Goal: Complete application form

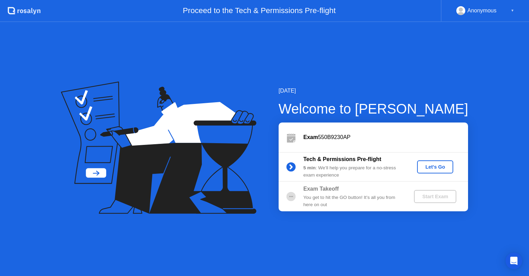
click at [427, 166] on div "Let's Go" at bounding box center [435, 167] width 31 height 6
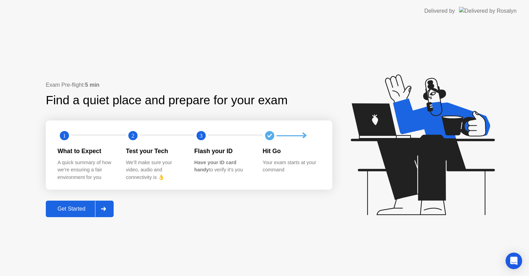
click at [76, 211] on div "Get Started" at bounding box center [71, 209] width 47 height 6
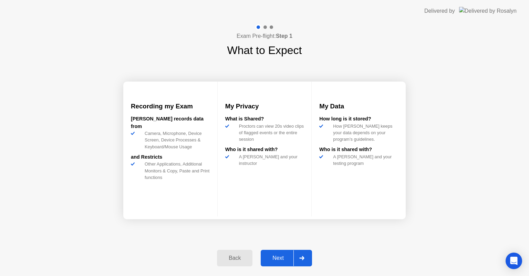
click at [262, 260] on button "Next" at bounding box center [286, 258] width 51 height 17
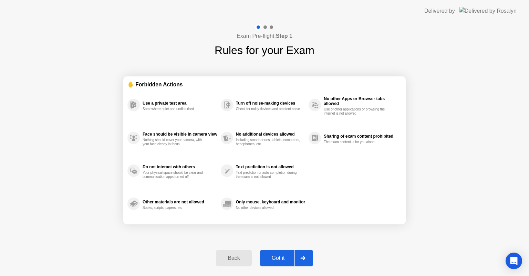
click at [262, 260] on div "Got it" at bounding box center [278, 258] width 32 height 6
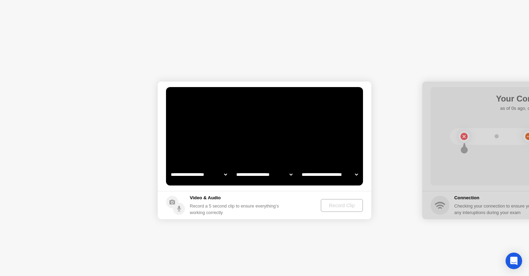
select select "**********"
select select "*******"
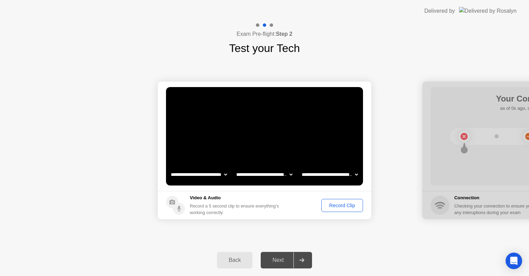
click at [342, 205] on div "Record Clip" at bounding box center [342, 206] width 37 height 6
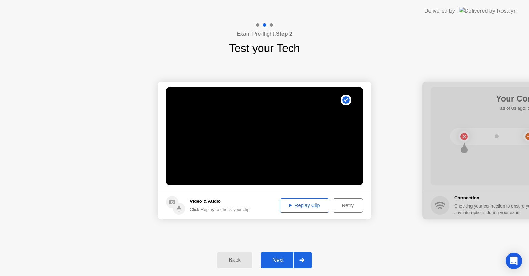
click at [279, 257] on div "Next" at bounding box center [278, 260] width 31 height 6
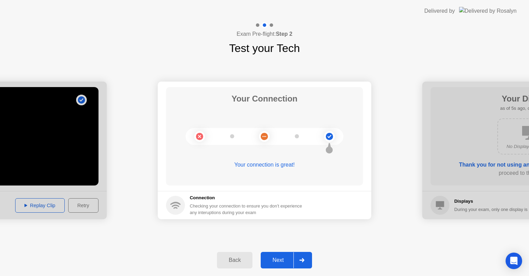
click at [279, 257] on div "Next" at bounding box center [278, 260] width 31 height 6
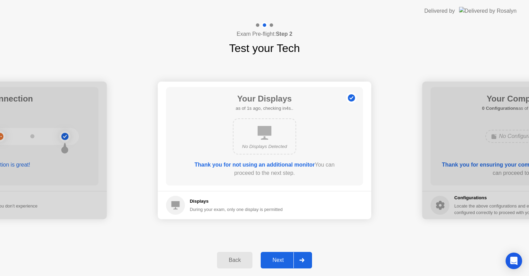
click at [279, 257] on div "Next" at bounding box center [278, 260] width 31 height 6
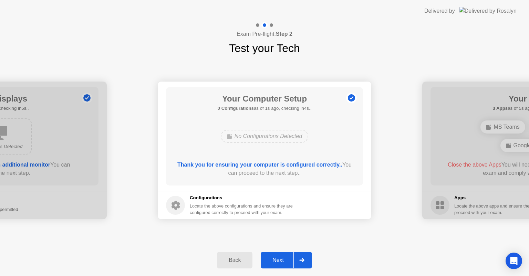
click at [279, 257] on div "Next" at bounding box center [278, 260] width 31 height 6
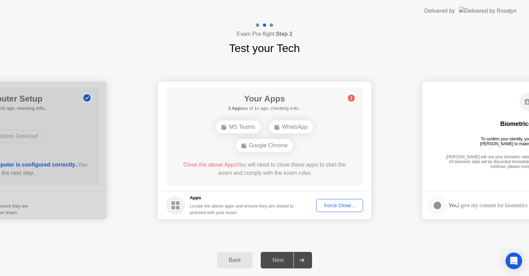
click at [343, 204] on div "Force Close..." at bounding box center [339, 206] width 42 height 6
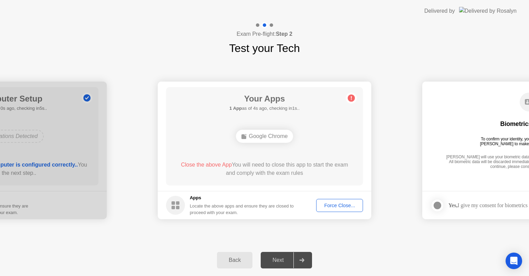
click at [326, 201] on button "Force Close..." at bounding box center [339, 205] width 47 height 13
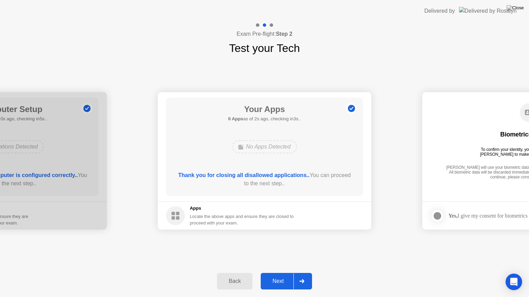
click at [274, 276] on div "Next" at bounding box center [278, 281] width 31 height 6
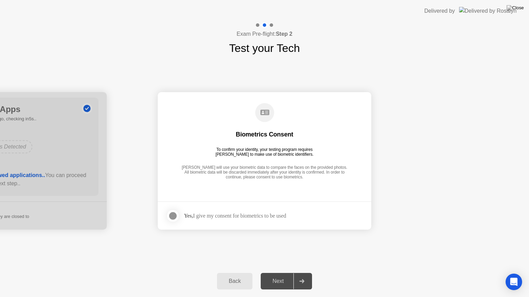
click at [170, 218] on div at bounding box center [173, 216] width 8 height 8
click at [282, 276] on div "Next" at bounding box center [278, 281] width 31 height 6
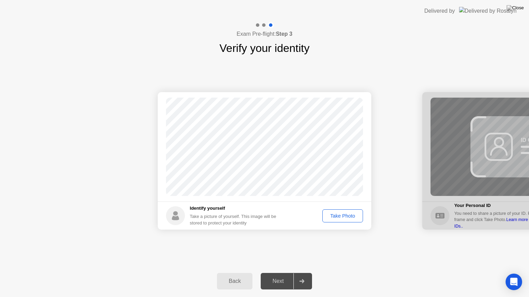
click at [282, 276] on div "Next" at bounding box center [278, 281] width 31 height 6
click at [339, 218] on div "Take Photo" at bounding box center [343, 216] width 36 height 6
click at [275, 276] on div "Next" at bounding box center [278, 281] width 31 height 6
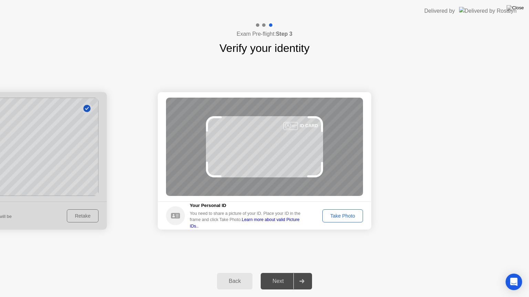
click at [333, 219] on div "Take Photo" at bounding box center [343, 216] width 36 height 6
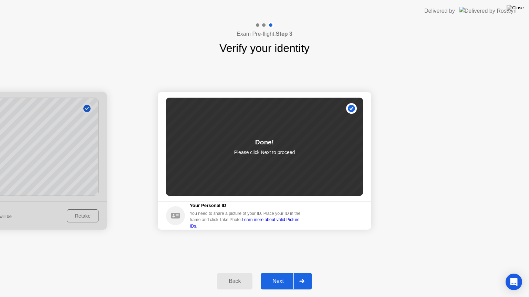
click at [288, 276] on div "Next" at bounding box center [278, 281] width 31 height 6
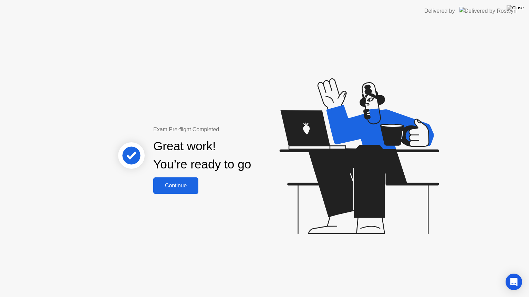
click at [185, 189] on div "Continue" at bounding box center [175, 186] width 41 height 6
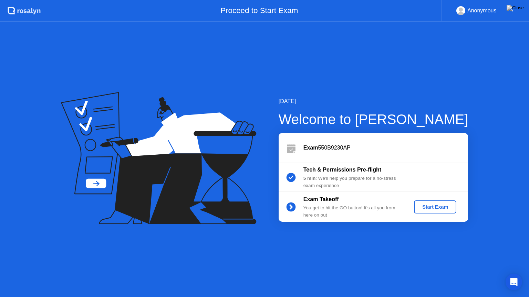
click at [435, 204] on div "Start Exam" at bounding box center [434, 207] width 37 height 6
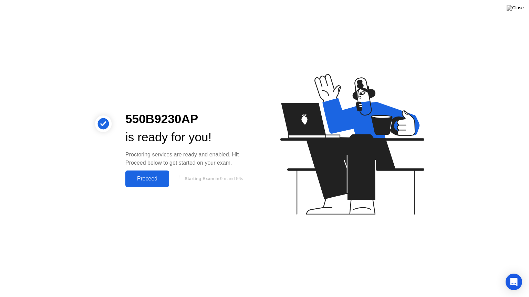
click at [152, 180] on div "Proceed" at bounding box center [147, 179] width 40 height 6
